Goal: Task Accomplishment & Management: Use online tool/utility

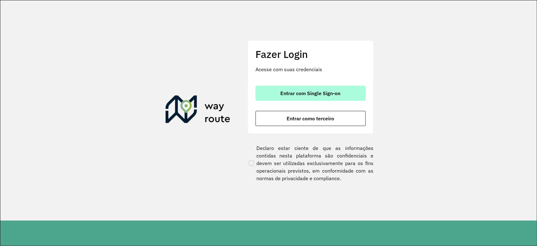
click at [295, 95] on span "Entrar com Single Sign-on" at bounding box center [310, 93] width 60 height 5
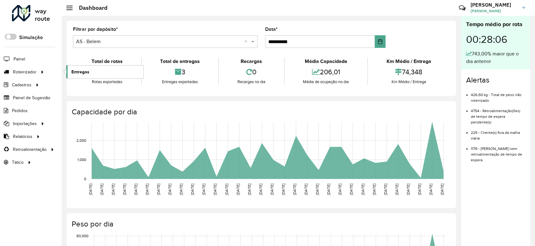
click at [92, 73] on link "Entregas" at bounding box center [104, 71] width 77 height 13
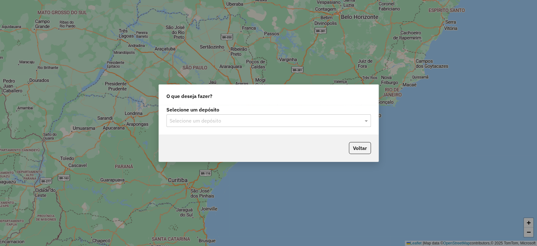
click at [211, 127] on div "Selecione um depósito Selecione um depósito" at bounding box center [269, 120] width 220 height 30
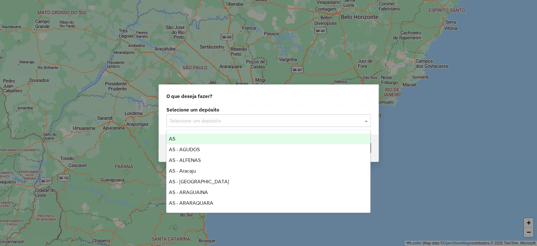
click at [211, 119] on input "text" at bounding box center [263, 121] width 186 height 8
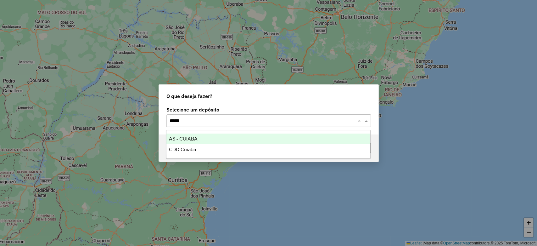
type input "******"
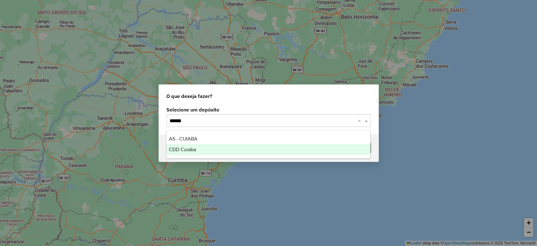
click at [197, 151] on div "CDD Cuiaba" at bounding box center [268, 149] width 204 height 11
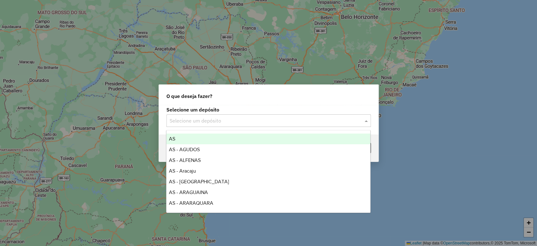
click at [283, 123] on input "text" at bounding box center [263, 121] width 186 height 8
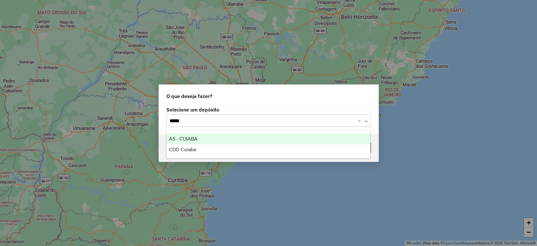
type input "******"
click at [194, 138] on span "AS - CUIABA" at bounding box center [183, 138] width 29 height 5
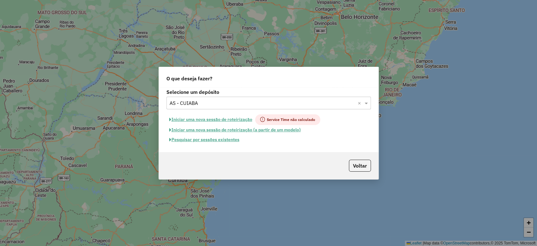
click at [219, 120] on button "Iniciar uma nova sessão de roteirização" at bounding box center [210, 119] width 89 height 11
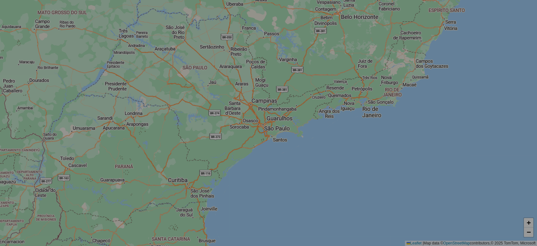
select select "*"
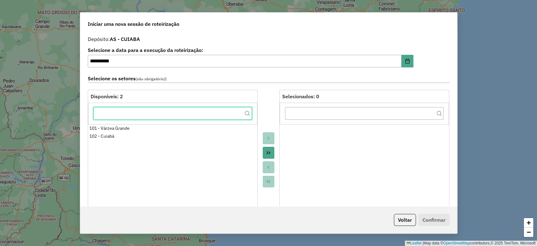
click at [130, 112] on input "text" at bounding box center [172, 113] width 159 height 13
click at [407, 221] on button "Voltar" at bounding box center [405, 220] width 22 height 12
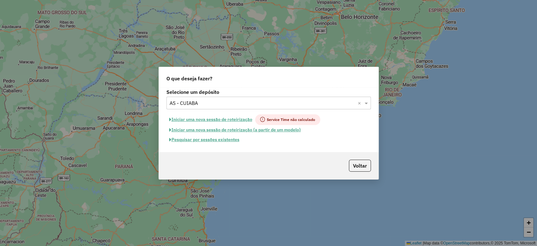
click at [196, 140] on button "Pesquisar por sessões existentes" at bounding box center [204, 140] width 76 height 10
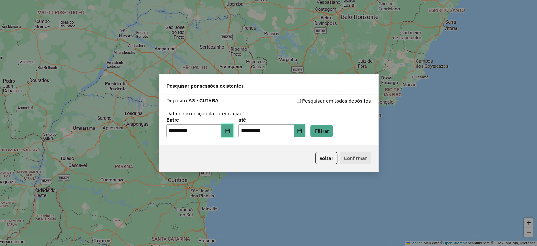
click at [231, 135] on button "Choose Date" at bounding box center [227, 130] width 12 height 13
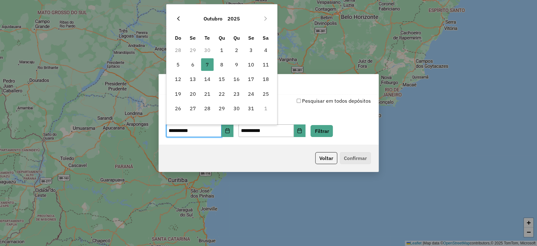
click at [180, 22] on button "Previous Month" at bounding box center [178, 19] width 10 height 10
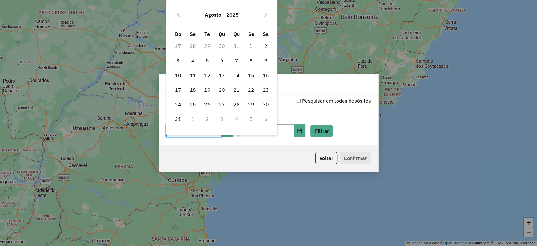
click at [180, 22] on div "Agosto 2025" at bounding box center [222, 15] width 102 height 20
click at [179, 20] on button "Previous Month" at bounding box center [178, 15] width 10 height 10
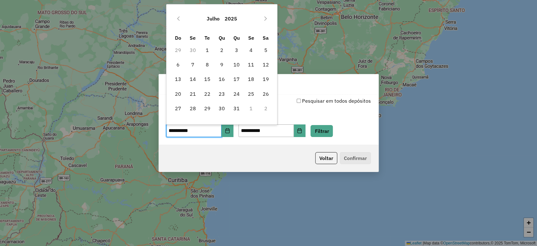
click at [179, 20] on icon "Previous Month" at bounding box center [178, 18] width 5 height 5
click at [197, 94] on span "23" at bounding box center [192, 93] width 13 height 13
type input "**********"
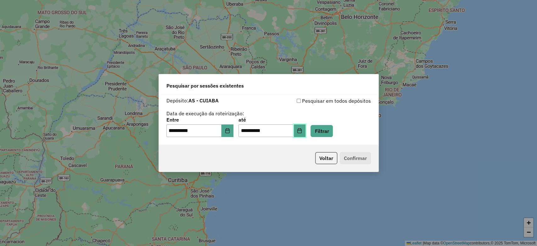
click at [306, 133] on button "Choose Date" at bounding box center [300, 130] width 12 height 13
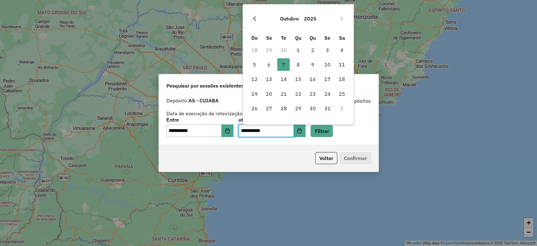
click at [253, 16] on icon "Previous Month" at bounding box center [254, 18] width 5 height 5
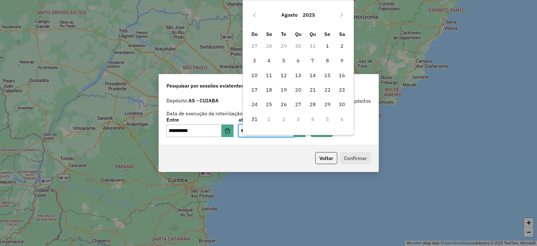
click at [253, 16] on icon "Previous Month" at bounding box center [254, 14] width 5 height 5
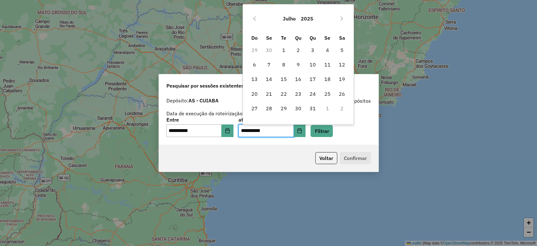
click at [253, 16] on icon "Previous Month" at bounding box center [254, 18] width 5 height 5
click at [340, 19] on icon "Next Month" at bounding box center [341, 18] width 5 height 5
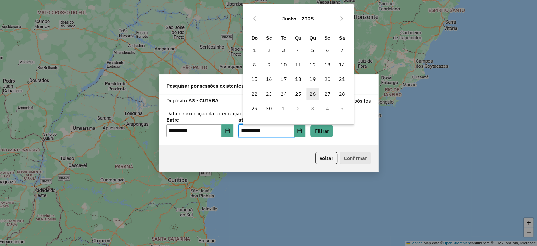
click at [317, 96] on span "26" at bounding box center [312, 93] width 13 height 13
type input "**********"
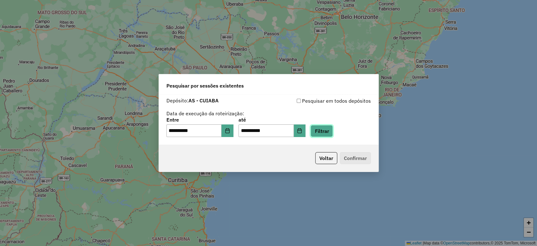
click at [333, 133] on button "Filtrar" at bounding box center [321, 131] width 22 height 12
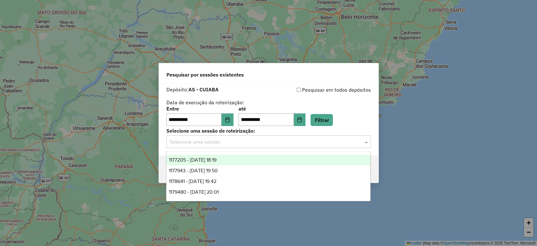
click at [268, 146] on div "Selecione uma sessão" at bounding box center [268, 141] width 204 height 13
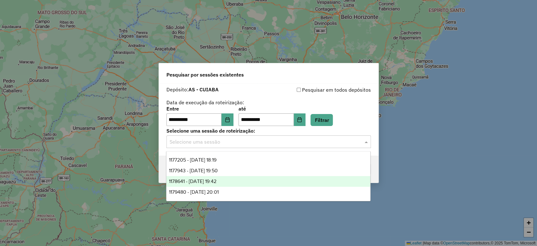
click at [269, 179] on div "1178641 - 25/06/2025 19:42" at bounding box center [268, 181] width 204 height 11
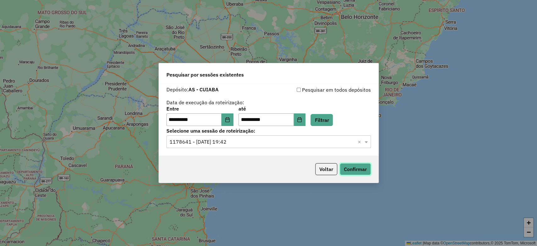
click at [354, 171] on button "Confirmar" at bounding box center [355, 169] width 31 height 12
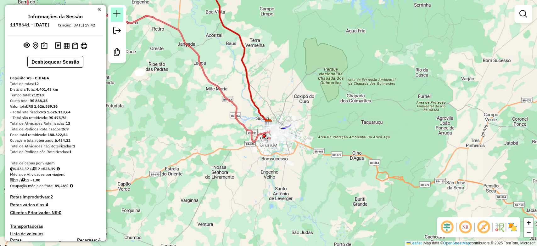
click at [115, 14] on em at bounding box center [117, 14] width 8 height 8
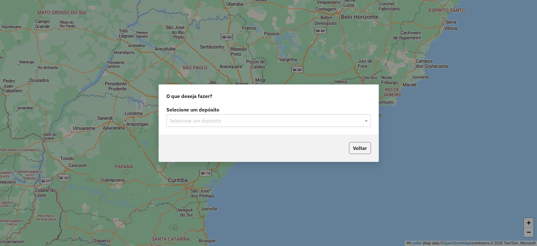
click at [351, 147] on button "Voltar" at bounding box center [360, 148] width 22 height 12
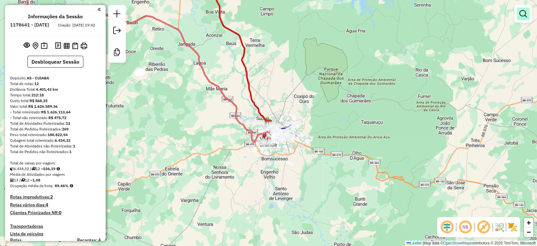
click at [521, 14] on em at bounding box center [523, 14] width 8 height 8
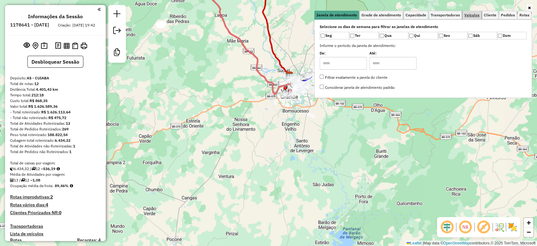
click at [473, 14] on span "Veículos" at bounding box center [471, 15] width 15 height 4
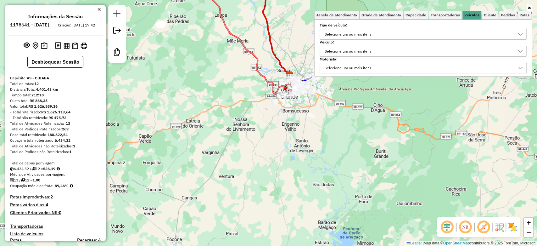
click at [366, 34] on div "Selecione um ou mais itens" at bounding box center [347, 34] width 51 height 10
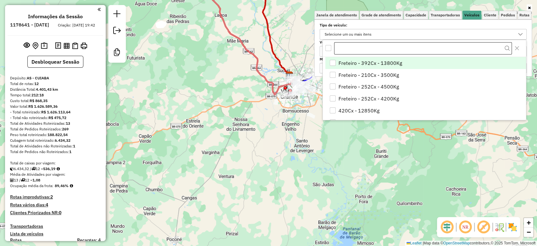
click at [453, 45] on input "text" at bounding box center [422, 48] width 177 height 13
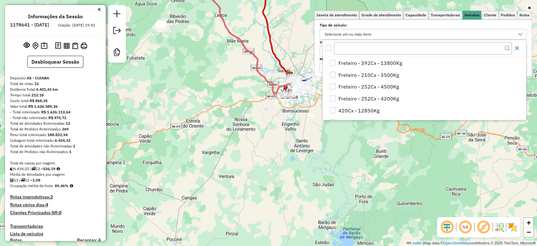
click at [518, 48] on icon "Close" at bounding box center [516, 48] width 5 height 5
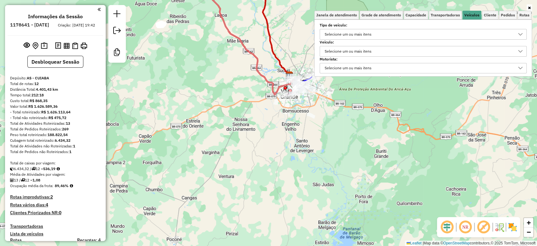
click at [349, 53] on div "Selecione um ou mais itens" at bounding box center [347, 51] width 51 height 10
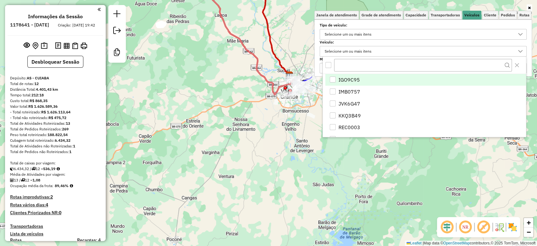
scroll to position [3, 22]
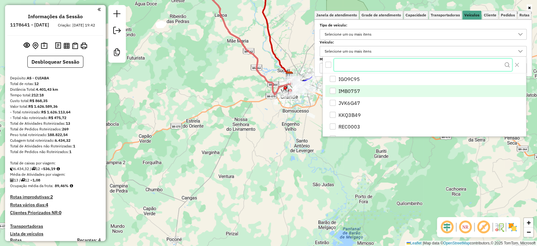
type input "*"
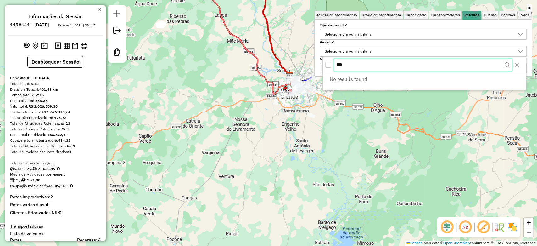
type input "***"
click at [49, 25] on h6 "1178641 - [DATE]" at bounding box center [29, 25] width 39 height 6
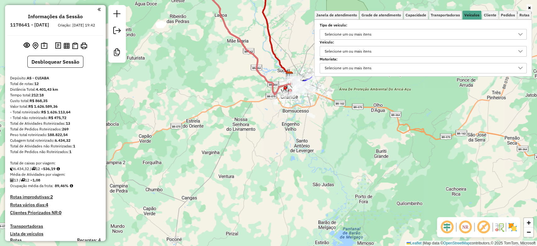
click at [98, 10] on em at bounding box center [99, 10] width 3 height 6
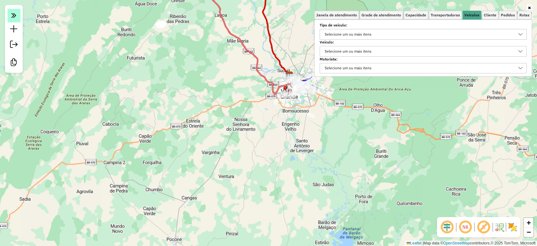
click at [15, 18] on icon at bounding box center [13, 15] width 5 height 9
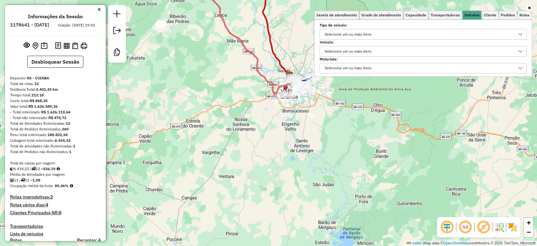
click at [58, 49] on img at bounding box center [58, 45] width 6 height 7
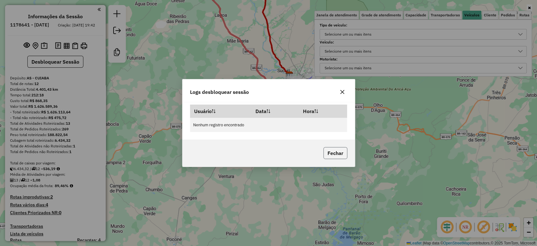
click at [339, 154] on button "Fechar" at bounding box center [335, 153] width 24 height 12
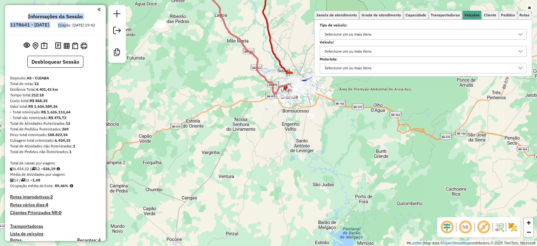
drag, startPoint x: 36, startPoint y: 33, endPoint x: 87, endPoint y: 34, distance: 51.9
click at [87, 30] on ul "Informações da Sessão 1178641 - [DATE] Criação: [DATE] 19:42" at bounding box center [56, 22] width 96 height 17
